Goal: Communication & Community: Answer question/provide support

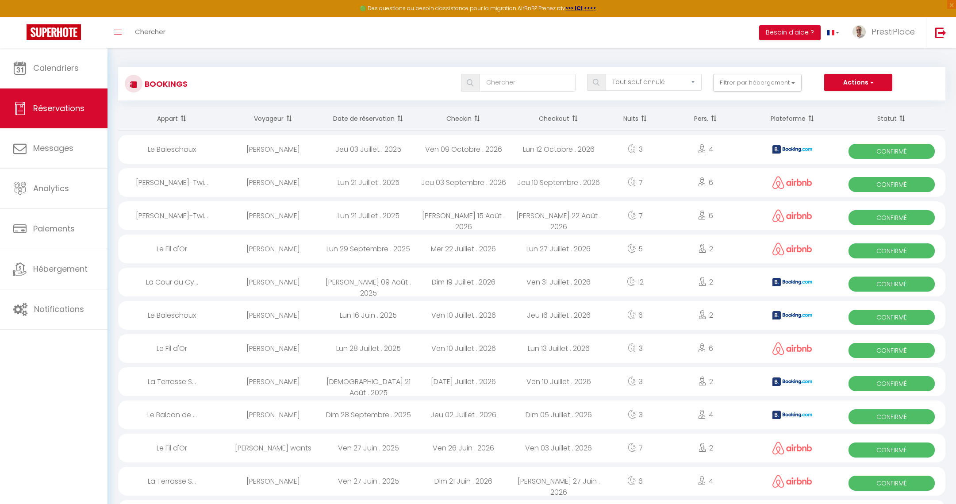
select select "not_cancelled"
click at [55, 75] on link "Calendriers" at bounding box center [54, 68] width 108 height 40
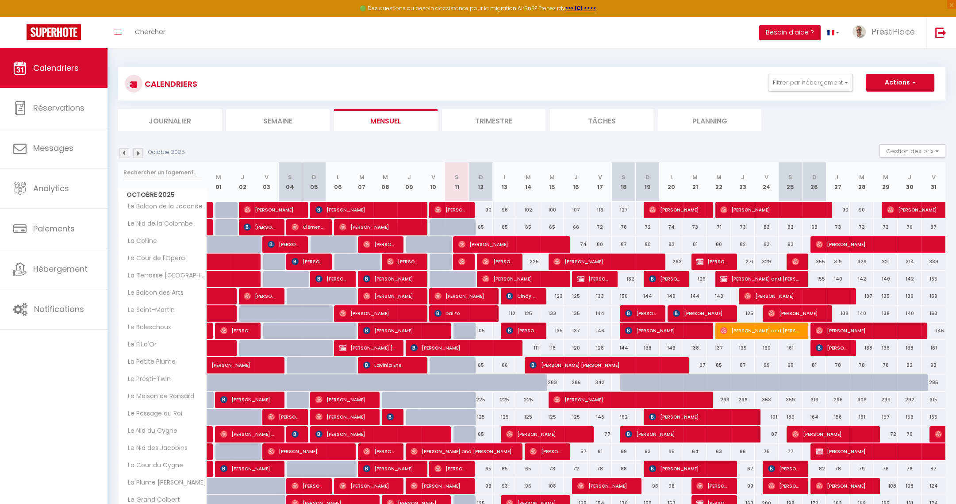
scroll to position [66, 0]
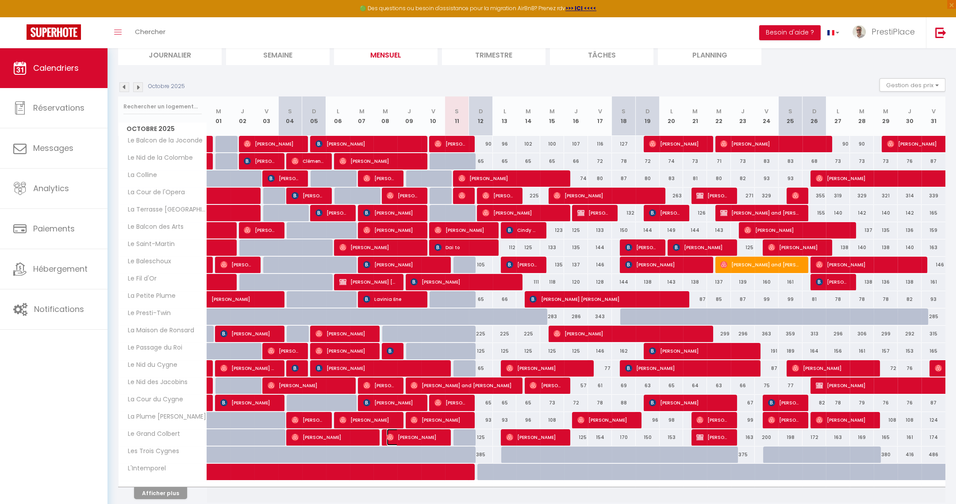
click at [418, 436] on span "[PERSON_NAME]" at bounding box center [415, 437] width 56 height 17
select select "OK"
select select "0"
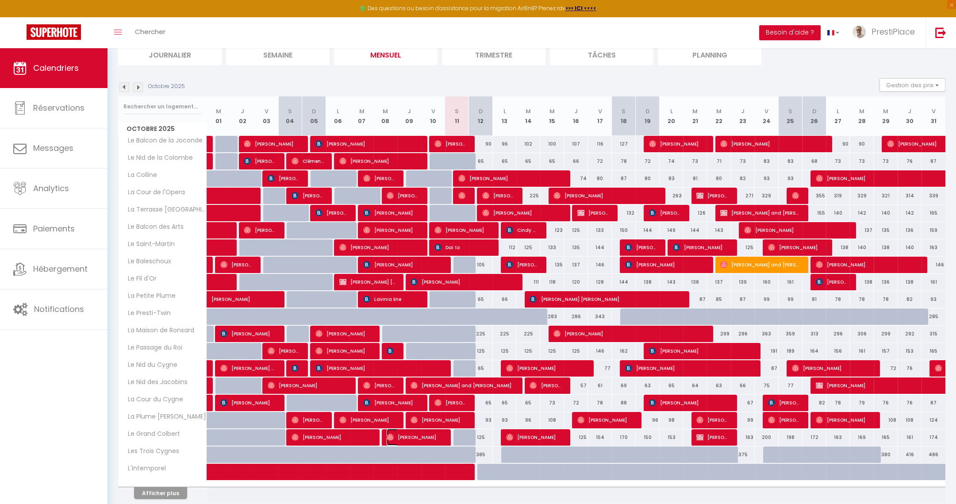
select select "1"
select select
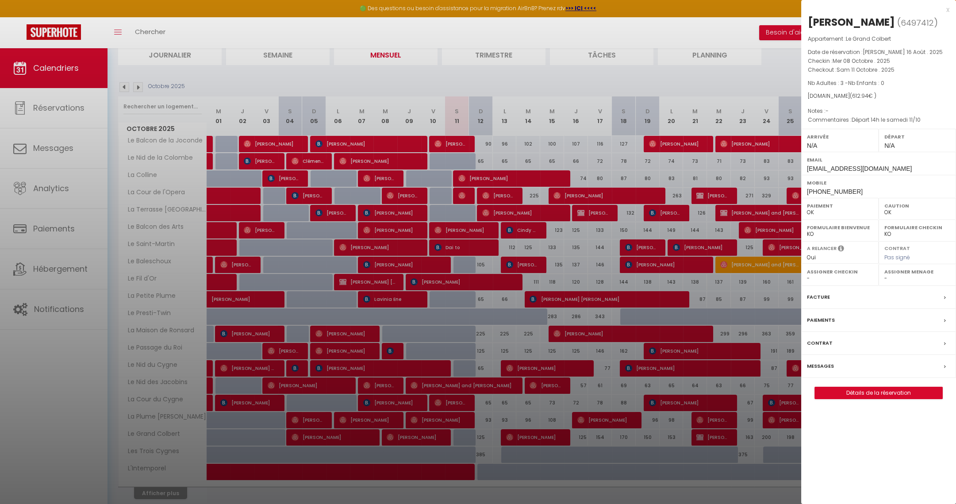
click at [819, 364] on label "Messages" at bounding box center [820, 366] width 27 height 9
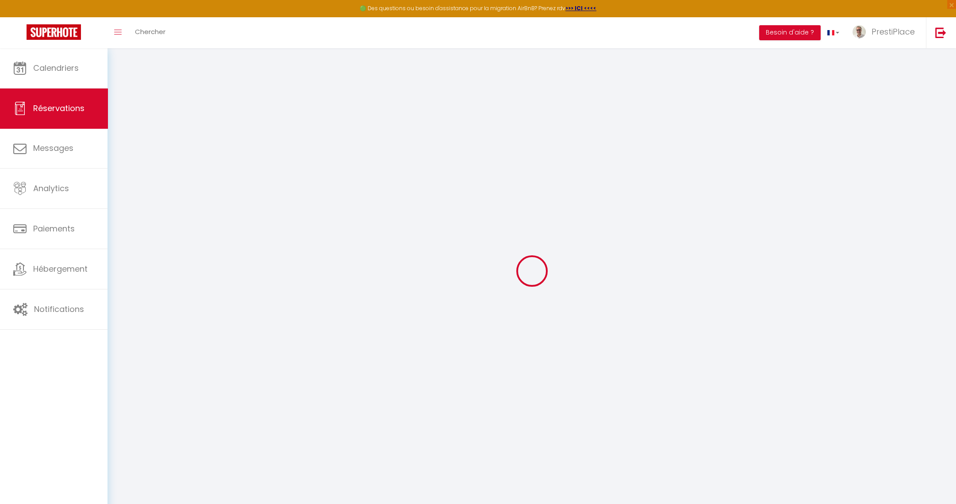
select select
checkbox input "false"
type textarea "Départ 14h le samedi 11/10"
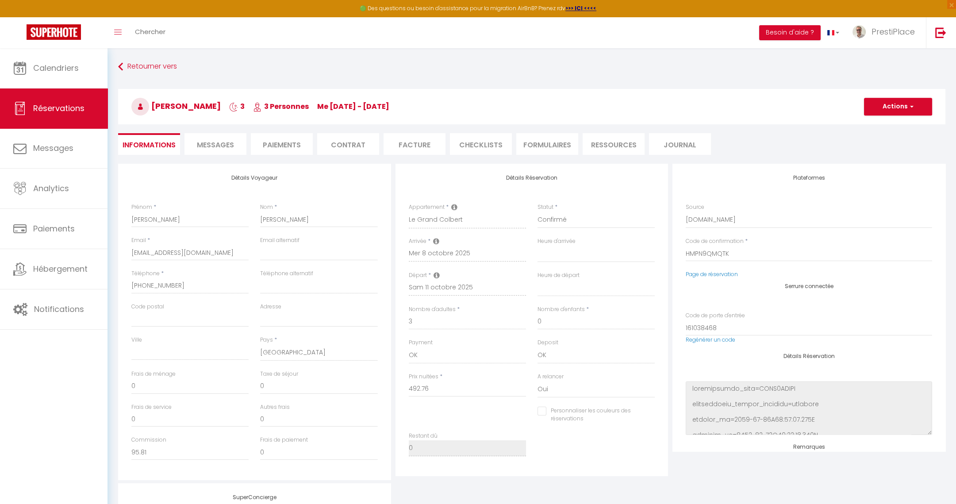
click at [215, 149] on span "Messages" at bounding box center [215, 145] width 37 height 10
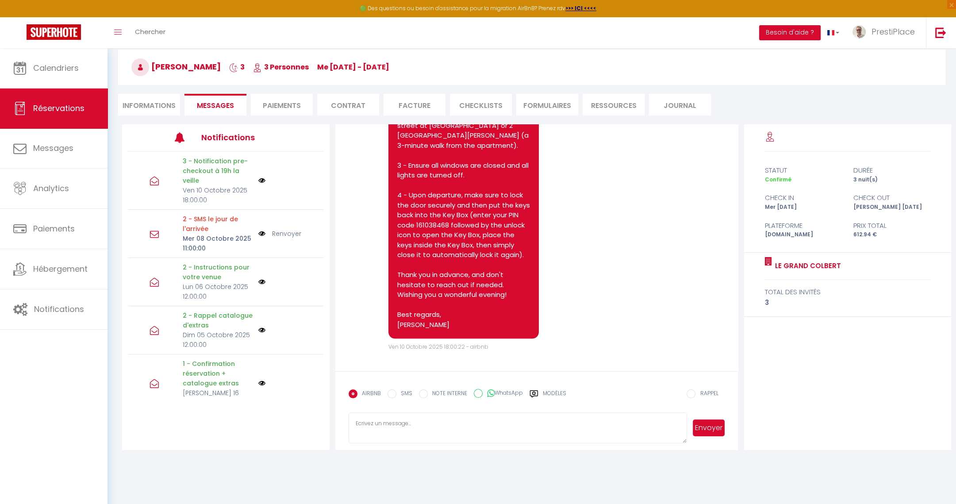
scroll to position [48, 0]
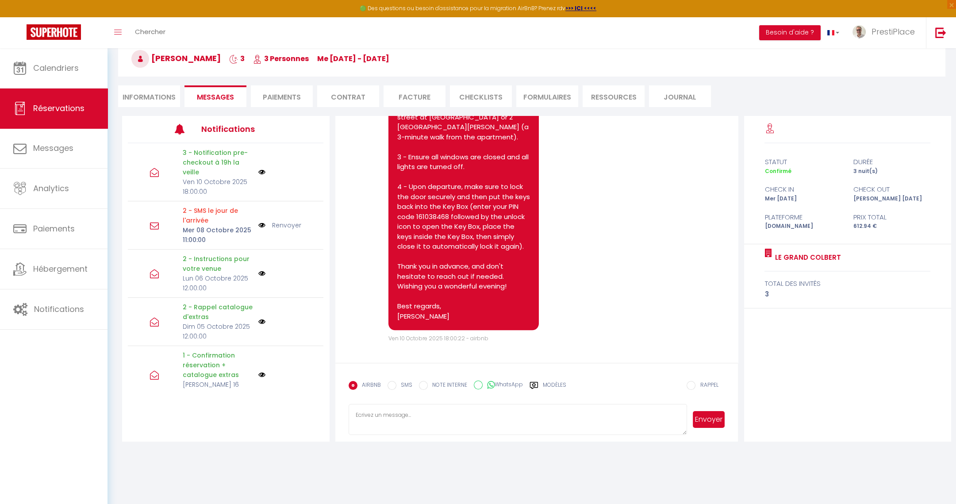
click at [424, 417] on textarea at bounding box center [518, 419] width 339 height 31
click at [554, 381] on label "Modèles" at bounding box center [554, 388] width 23 height 15
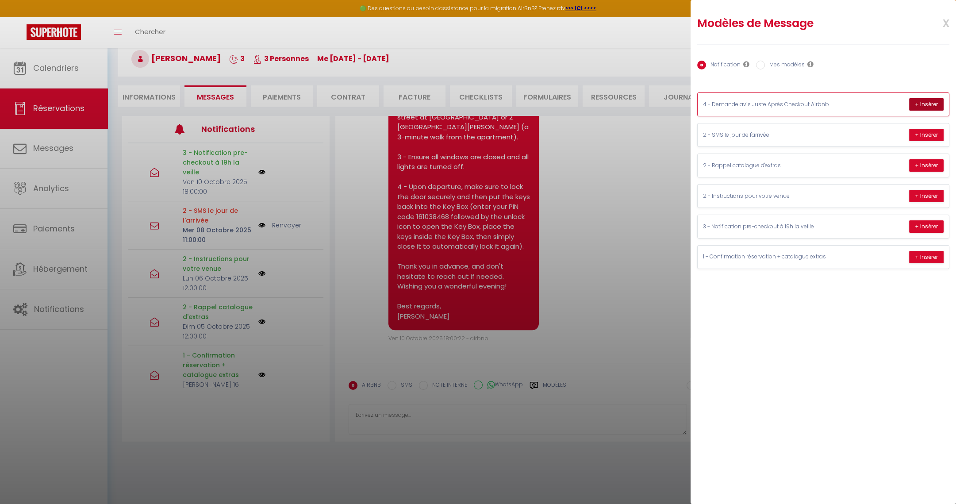
click at [921, 103] on button "+ Insérer" at bounding box center [927, 104] width 35 height 12
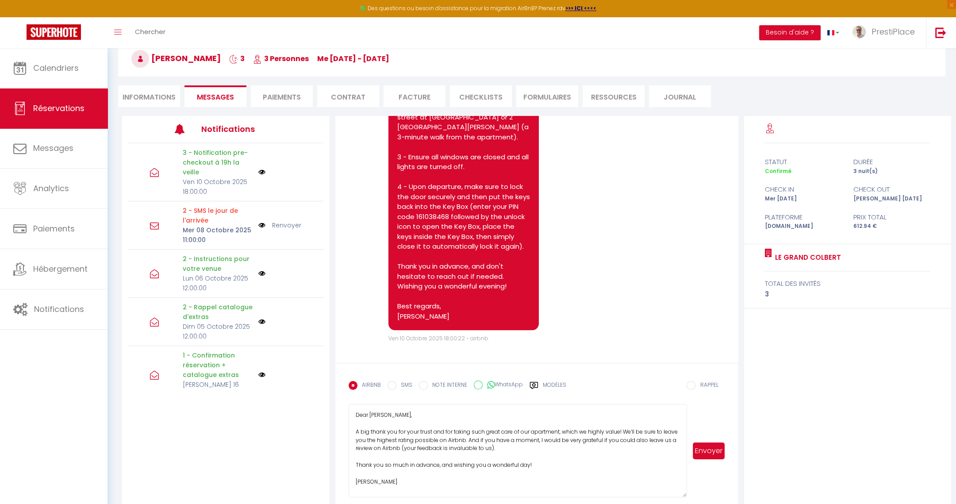
drag, startPoint x: 682, startPoint y: 428, endPoint x: 693, endPoint y: 491, distance: 63.7
click at [693, 491] on div "Dear [PERSON_NAME], A big thank you for your trust and for taking such great ca…" at bounding box center [537, 450] width 377 height 93
click at [529, 436] on textarea "Dear [PERSON_NAME], A big thank you for your trust and for taking such great ca…" at bounding box center [518, 450] width 339 height 93
drag, startPoint x: 517, startPoint y: 464, endPoint x: 526, endPoint y: 465, distance: 8.5
click at [526, 465] on textarea "Dear [PERSON_NAME], A big thank you for your trust and for taking such great ca…" at bounding box center [518, 450] width 339 height 93
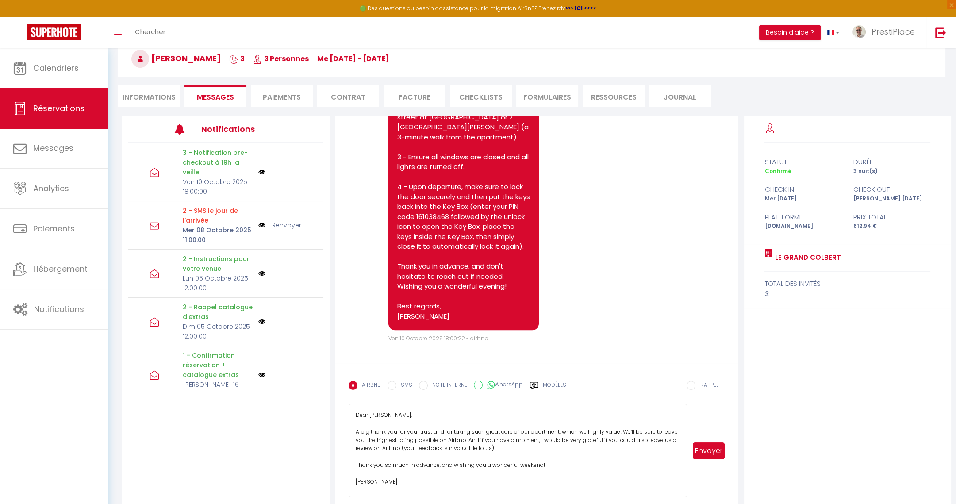
click at [587, 446] on textarea "Dear [PERSON_NAME], A big thank you for your trust and for taking such great ca…" at bounding box center [518, 450] width 339 height 93
click at [610, 481] on textarea "Dear [PERSON_NAME], A big thank you for your trust and for taking such great ca…" at bounding box center [518, 450] width 339 height 93
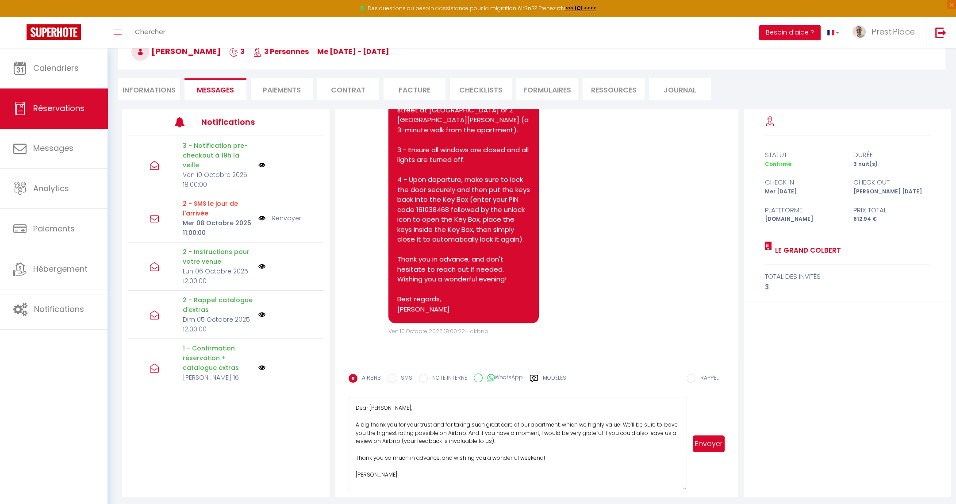
scroll to position [58, 0]
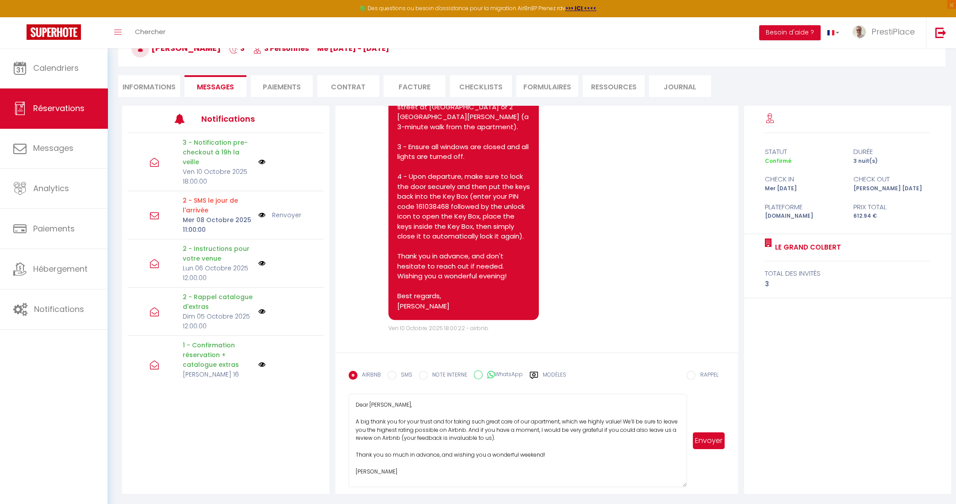
type textarea "Dear [PERSON_NAME], A big thank you for your trust and for taking such great ca…"
click at [714, 439] on button "Envoyer" at bounding box center [709, 440] width 32 height 17
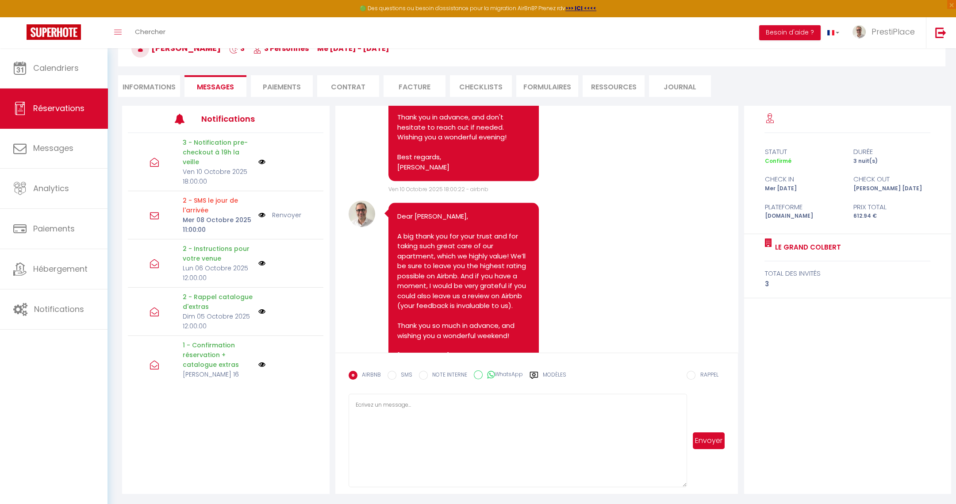
scroll to position [2372, 0]
